Goal: Transaction & Acquisition: Purchase product/service

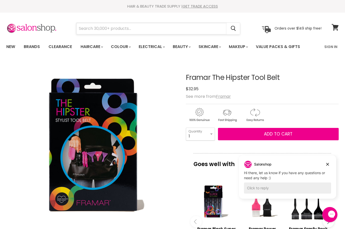
click at [122, 30] on input "Search" at bounding box center [151, 29] width 150 height 12
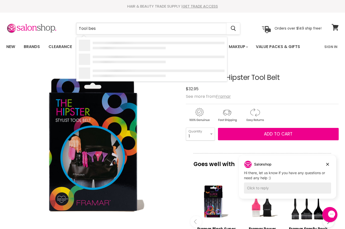
type input "Tool best"
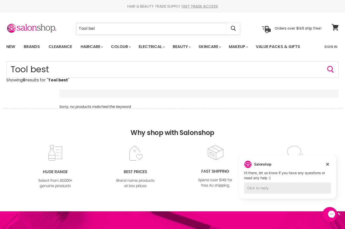
click at [101, 32] on input "Tool bel" at bounding box center [151, 29] width 150 height 12
type input "Tool belt"
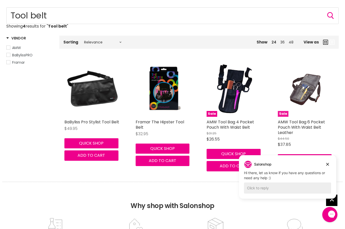
scroll to position [52, 0]
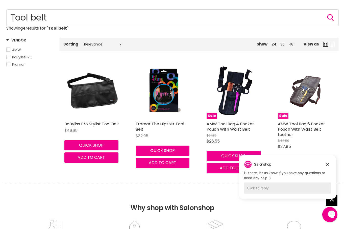
click at [301, 96] on img "Main content" at bounding box center [305, 91] width 37 height 56
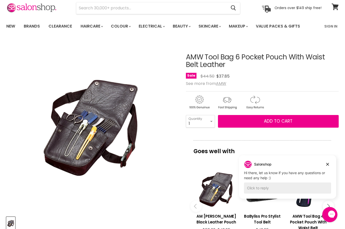
scroll to position [21, 0]
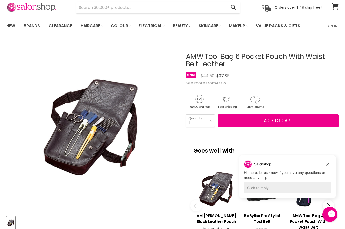
click at [89, 119] on img "AMW Tool Bag 6 Pocket Pouch With Waist Belt Leather image. Click or Scroll to Z…" at bounding box center [92, 125] width 114 height 171
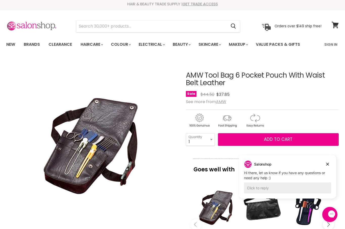
scroll to position [2, 0]
click at [113, 29] on input "Search" at bounding box center [151, 26] width 150 height 12
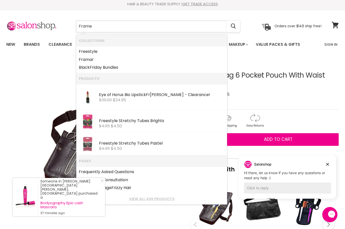
type input "Framer"
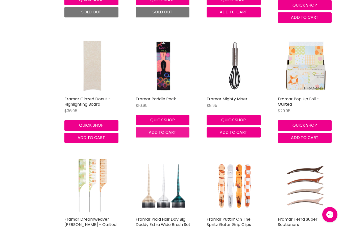
scroll to position [203, 0]
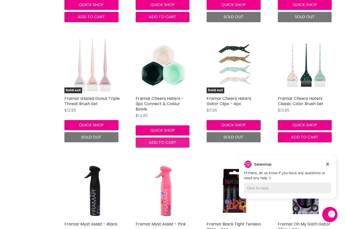
scroll to position [2031, 0]
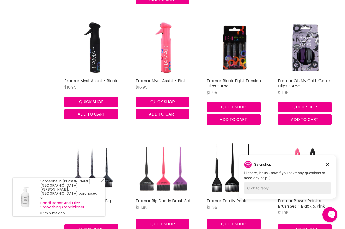
scroll to position [2220, 0]
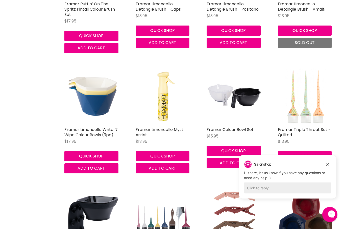
scroll to position [1634, 0]
click at [306, 165] on span "Add to cart" at bounding box center [305, 168] width 28 height 6
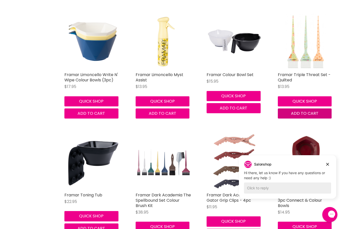
scroll to position [1689, 0]
click at [304, 111] on span "Add to cart" at bounding box center [305, 114] width 28 height 6
click at [307, 110] on span "Add to cart" at bounding box center [305, 113] width 28 height 6
click at [314, 110] on span "Add to cart" at bounding box center [305, 113] width 28 height 6
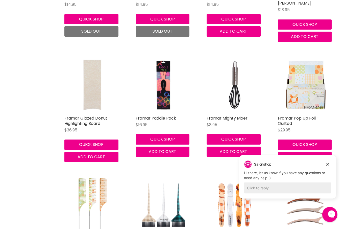
scroll to position [0, 0]
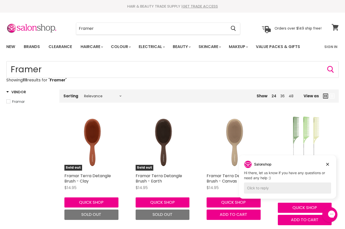
click at [334, 27] on icon at bounding box center [335, 27] width 7 height 7
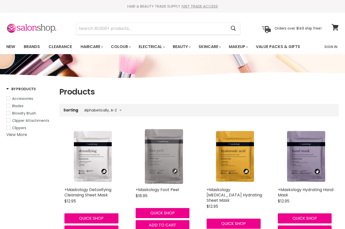
select select "title-ascending"
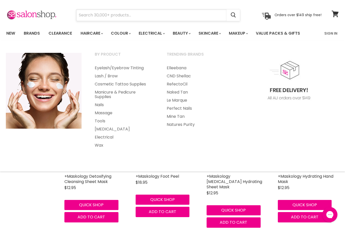
click at [168, 13] on input "Search" at bounding box center [151, 15] width 150 height 12
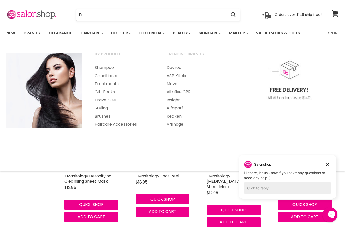
scroll to position [13, 0]
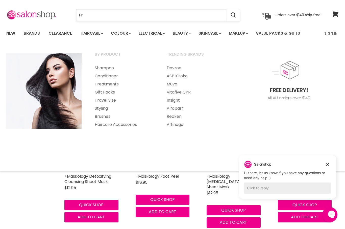
click at [93, 12] on input "Fr" at bounding box center [151, 15] width 150 height 12
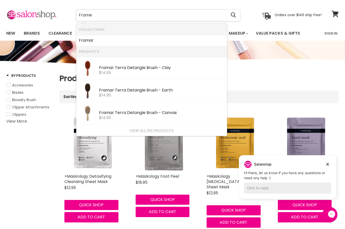
type input "Framer"
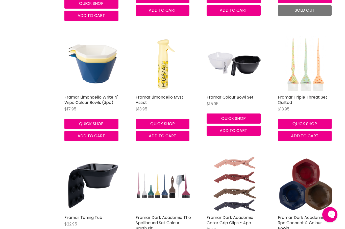
scroll to position [1668, 0]
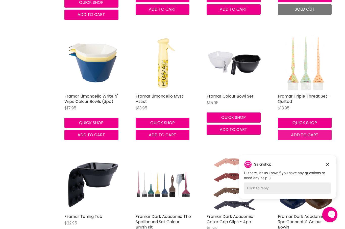
click at [331, 163] on button "Dismiss campaign" at bounding box center [327, 164] width 7 height 7
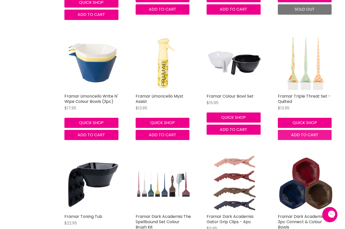
click at [317, 132] on span "Add to cart" at bounding box center [305, 135] width 28 height 6
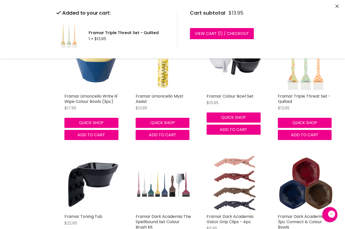
click at [338, 8] on button "Close" at bounding box center [336, 6] width 3 height 5
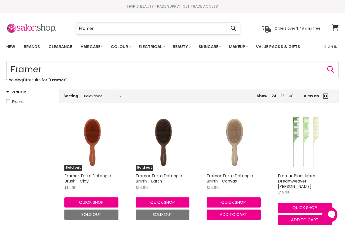
click at [160, 29] on input "Framer" at bounding box center [151, 29] width 150 height 12
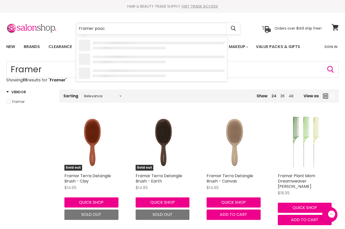
type input "Framer pouch"
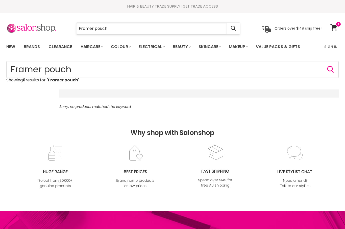
click at [110, 25] on input "Framer pouch" at bounding box center [151, 29] width 150 height 12
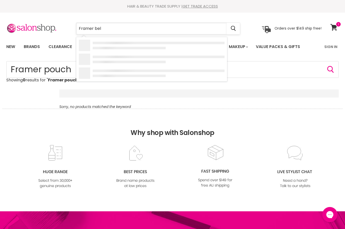
type input "Framer belt"
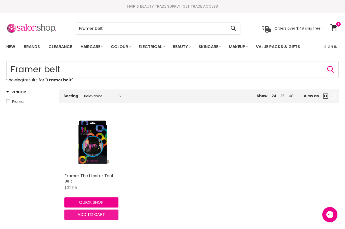
click at [87, 215] on span "Add to cart" at bounding box center [92, 214] width 28 height 6
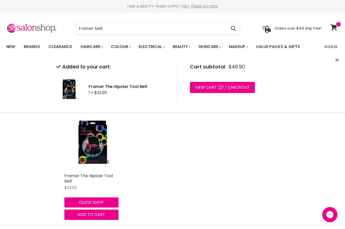
click at [337, 60] on icon "Close" at bounding box center [336, 59] width 3 height 3
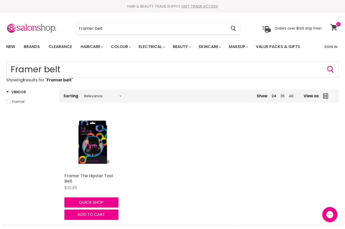
click at [335, 29] on icon at bounding box center [333, 27] width 7 height 7
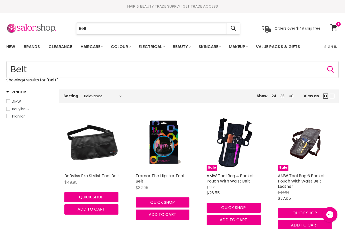
click at [141, 27] on input "Belt" at bounding box center [151, 29] width 150 height 12
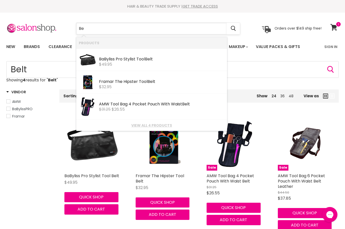
type input "B"
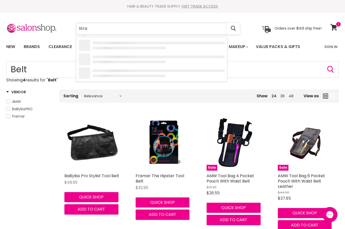
type input "Strai"
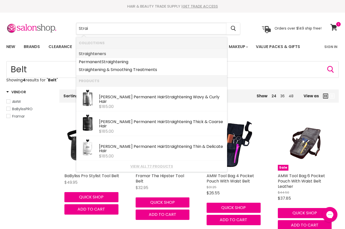
click at [100, 52] on link "Strai ghteners" at bounding box center [152, 54] width 146 height 8
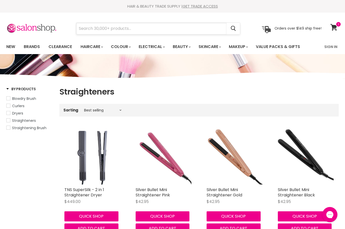
click at [186, 28] on input "Search" at bounding box center [151, 29] width 150 height 12
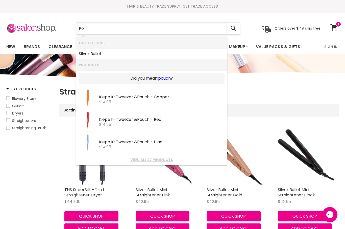
type input "P"
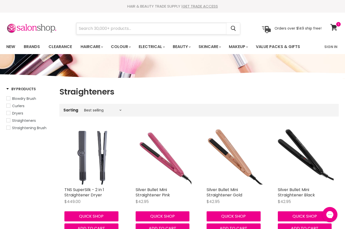
type input "B"
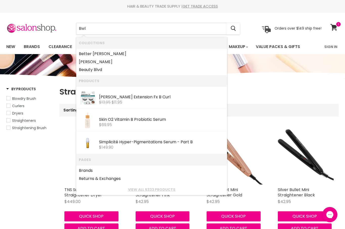
type input "Bwlt"
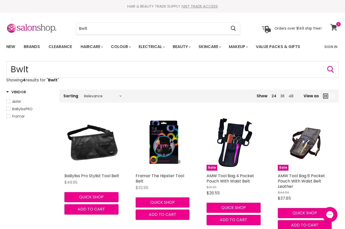
click at [338, 29] on link "View cart" at bounding box center [334, 27] width 13 height 12
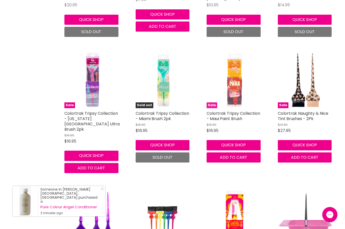
scroll to position [1304, 0]
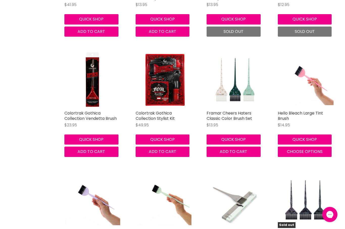
scroll to position [688, 0]
click at [237, 150] on span "Add to cart" at bounding box center [234, 151] width 28 height 6
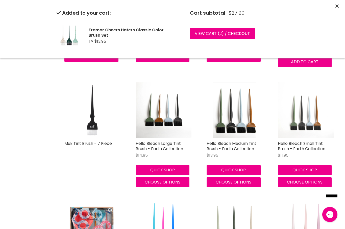
scroll to position [417, 0]
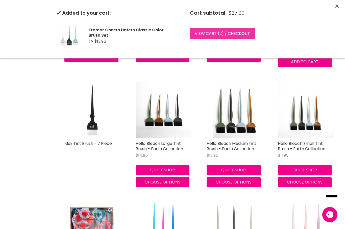
click at [234, 35] on link "View cart ( 2 ) / Checkout" at bounding box center [222, 33] width 65 height 11
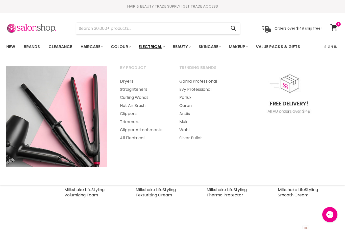
click at [163, 46] on link "Electrical" at bounding box center [151, 46] width 33 height 11
click at [140, 91] on link "Straighteners" at bounding box center [143, 89] width 58 height 8
